Goal: Transaction & Acquisition: Purchase product/service

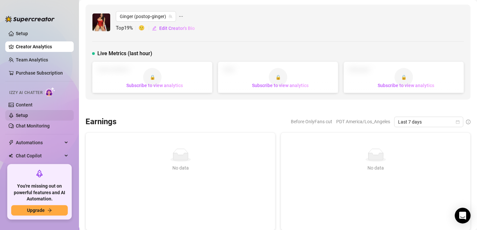
click at [27, 115] on link "Setup" at bounding box center [22, 115] width 12 height 5
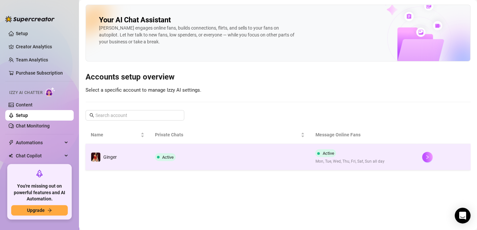
click at [200, 162] on td "Active" at bounding box center [230, 157] width 160 height 26
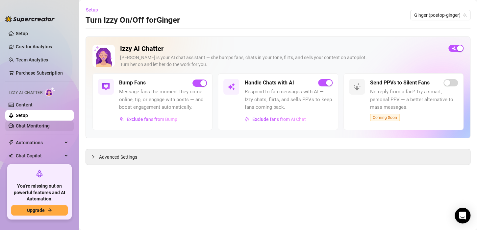
click at [35, 126] on link "Chat Monitoring" at bounding box center [33, 125] width 34 height 5
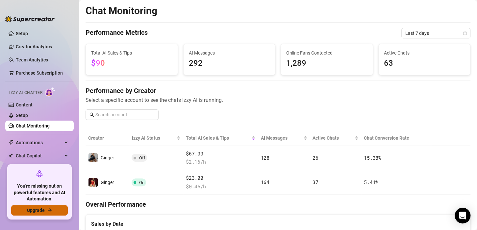
click at [43, 211] on span "Upgrade" at bounding box center [36, 210] width 18 height 5
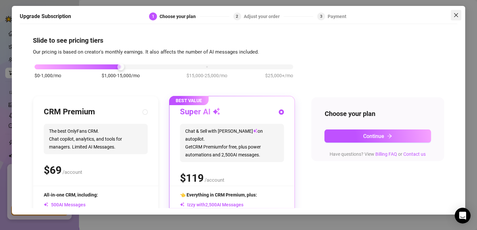
click at [453, 16] on icon "close" at bounding box center [455, 14] width 5 height 5
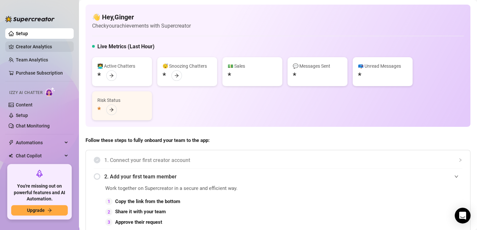
click at [43, 42] on link "Creator Analytics" at bounding box center [42, 46] width 53 height 11
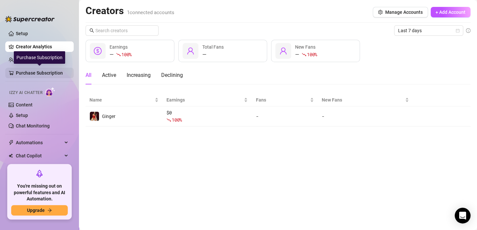
click at [35, 70] on link "Purchase Subscription" at bounding box center [42, 73] width 53 height 11
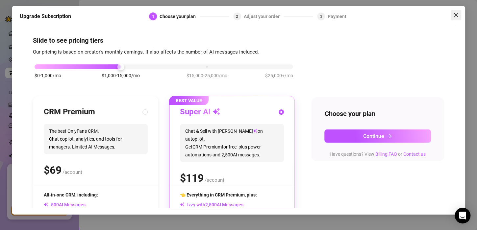
click at [453, 14] on icon "close" at bounding box center [455, 14] width 5 height 5
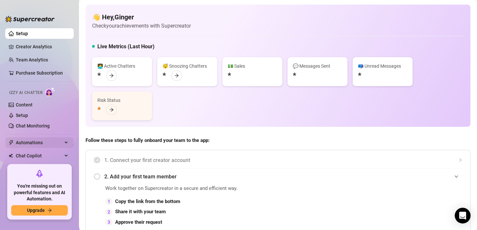
click at [57, 140] on div "Automations" at bounding box center [39, 142] width 68 height 11
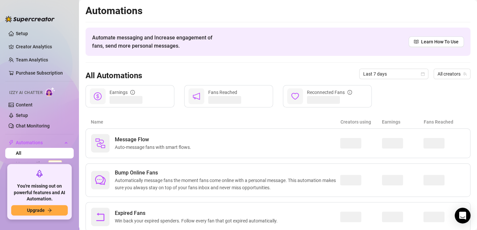
click at [21, 151] on link "All" at bounding box center [19, 153] width 6 height 5
